Goal: Check status

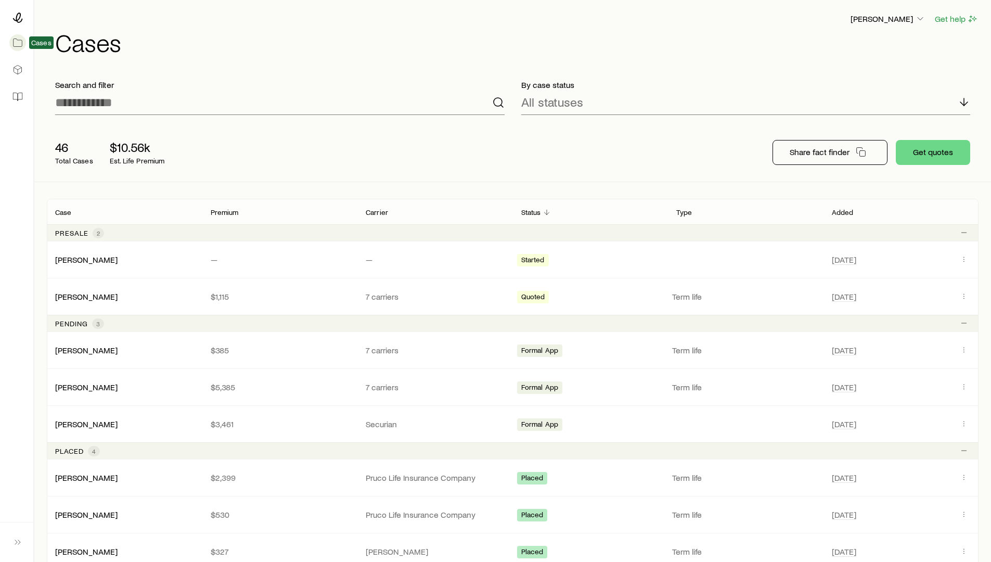
click at [25, 42] on link at bounding box center [16, 42] width 17 height 23
click at [20, 43] on icon at bounding box center [17, 42] width 10 height 10
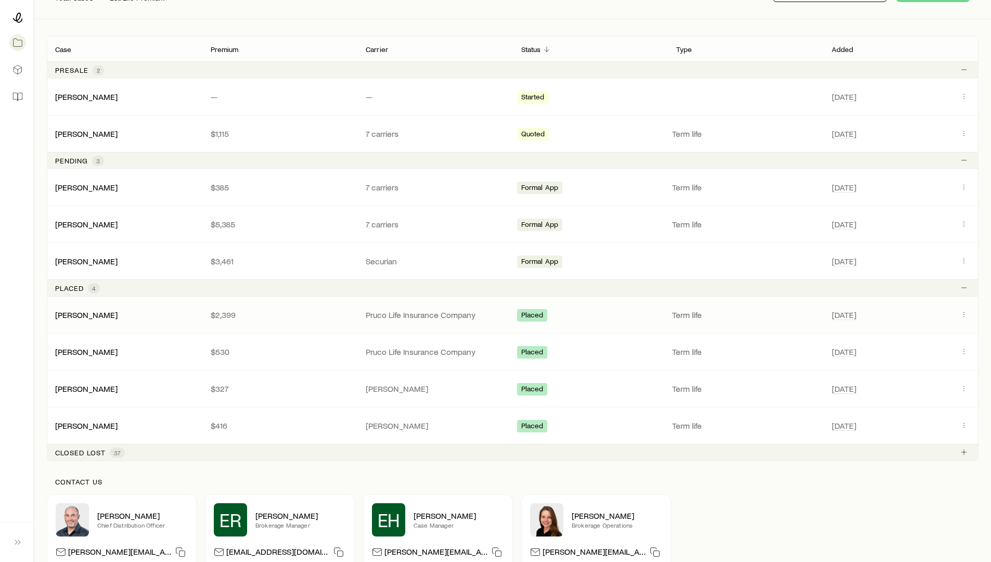
scroll to position [162, 0]
click at [612, 283] on div "Placed 4" at bounding box center [513, 288] width 932 height 17
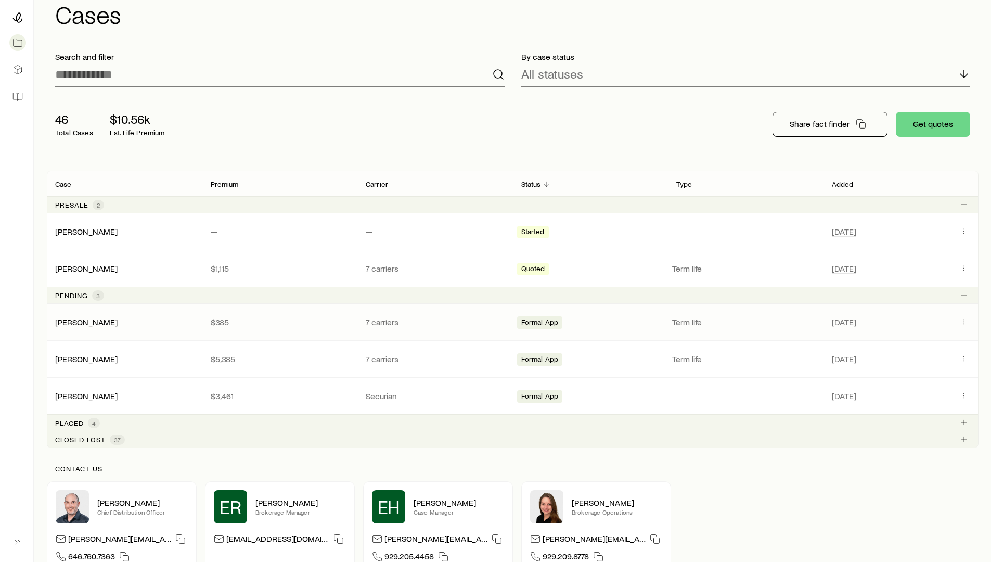
scroll to position [29, 0]
click at [573, 395] on div "Formal App" at bounding box center [590, 396] width 147 height 14
click at [523, 390] on div "Formal App" at bounding box center [540, 396] width 46 height 12
click at [965, 398] on icon "Client cases" at bounding box center [964, 395] width 8 height 8
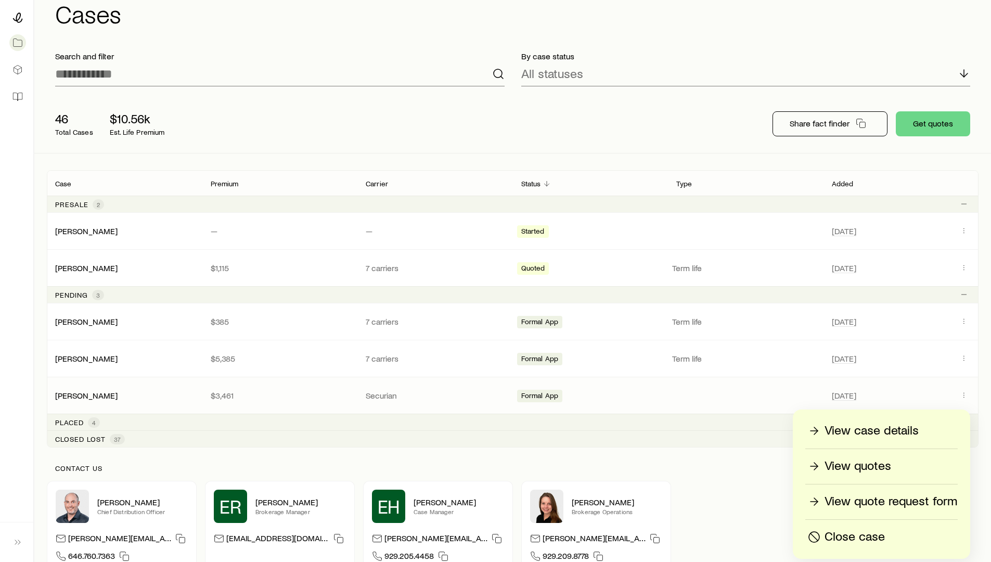
click at [889, 429] on p "View case details" at bounding box center [872, 431] width 94 height 17
